Goal: Navigation & Orientation: Find specific page/section

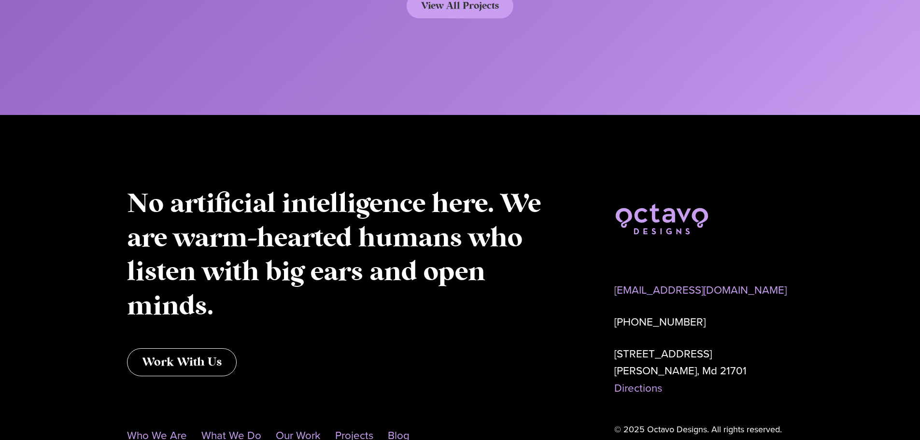
scroll to position [4998, 0]
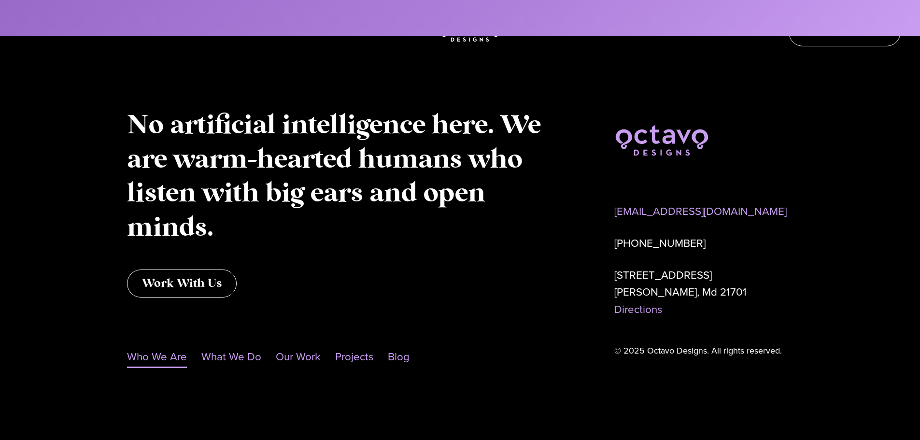
click at [171, 357] on link "Who We Are" at bounding box center [157, 357] width 60 height 22
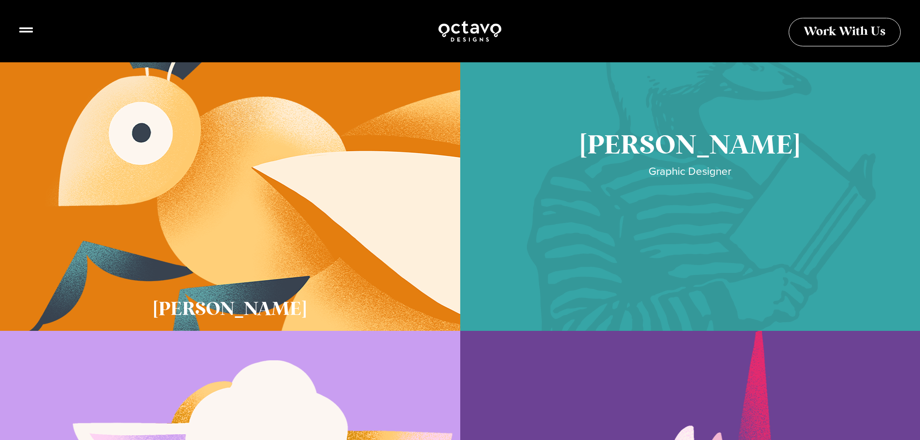
scroll to position [338, 0]
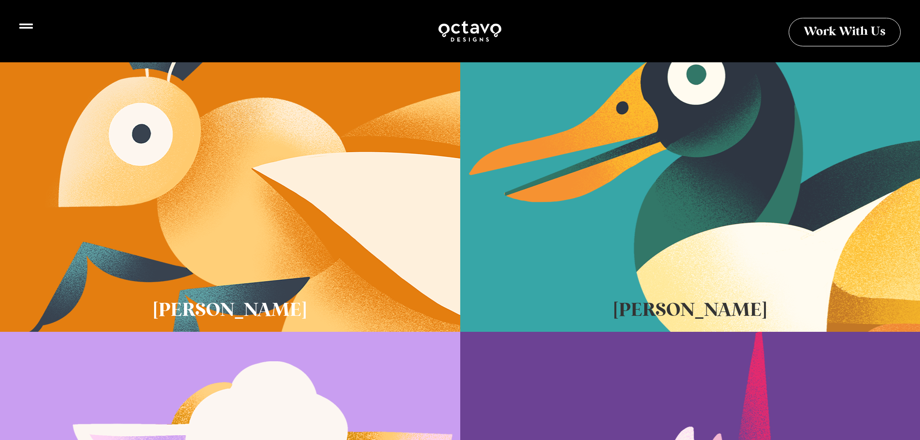
click at [27, 26] on icon at bounding box center [26, 26] width 14 height 14
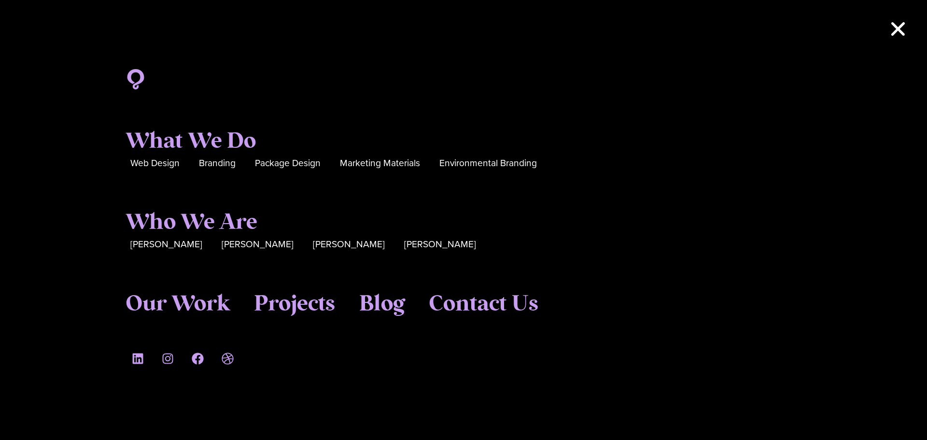
click at [897, 33] on icon "Close" at bounding box center [898, 28] width 19 height 19
